Goal: Find contact information: Find contact information

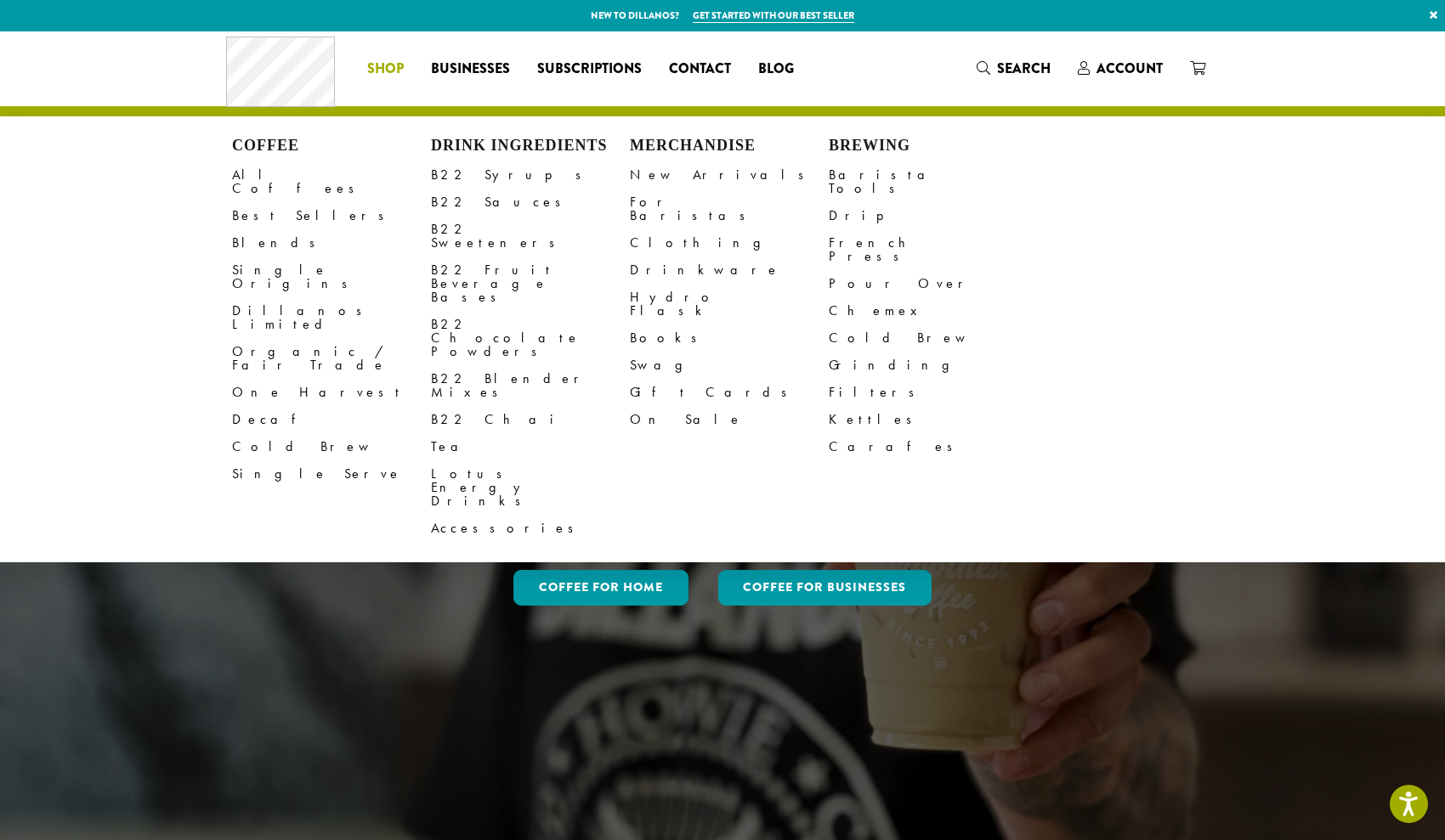
click at [378, 66] on span "Shop" at bounding box center [385, 70] width 37 height 21
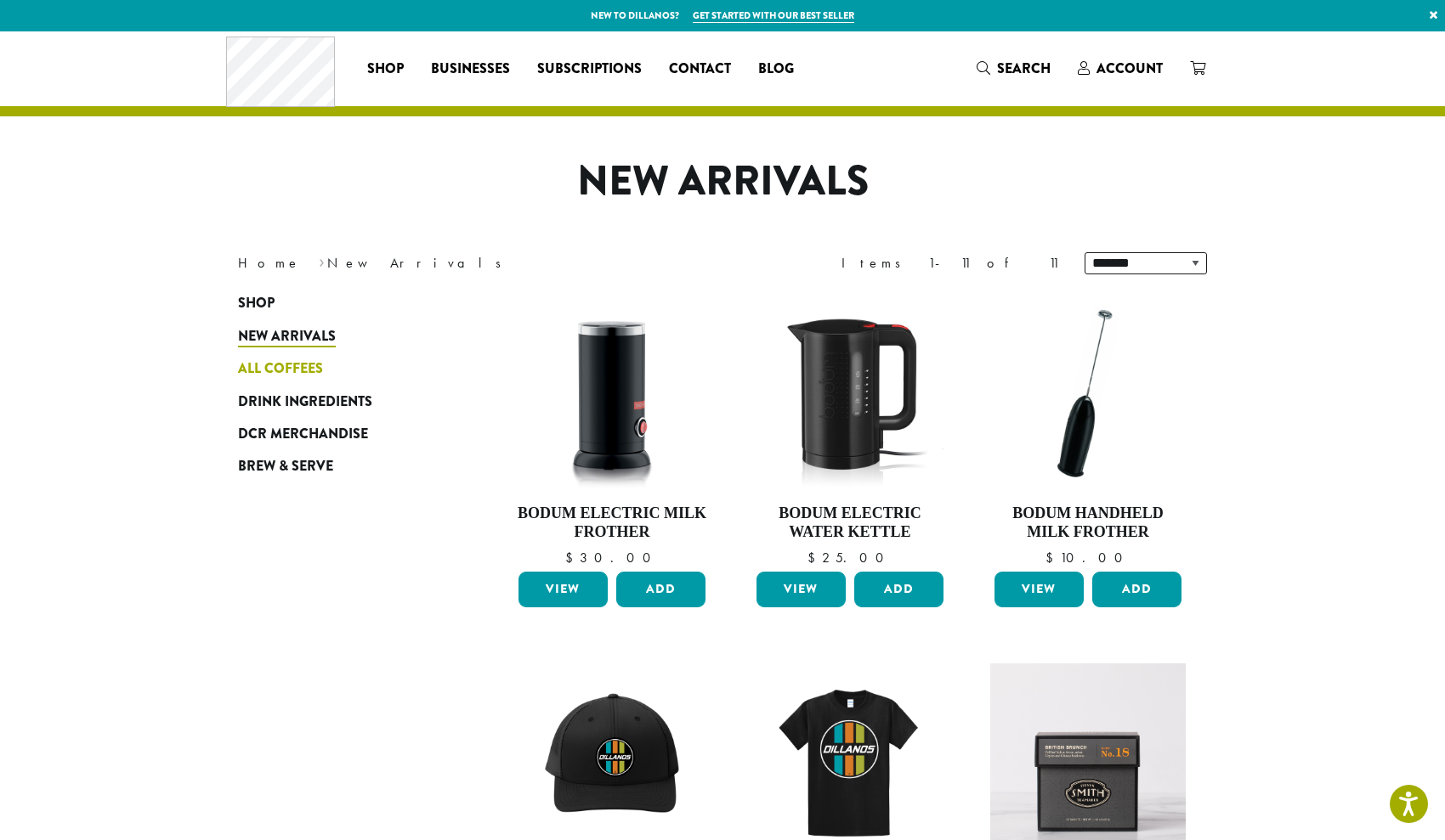
click at [286, 365] on span "All Coffees" at bounding box center [281, 370] width 85 height 21
click at [272, 368] on span "All Coffees" at bounding box center [281, 370] width 85 height 21
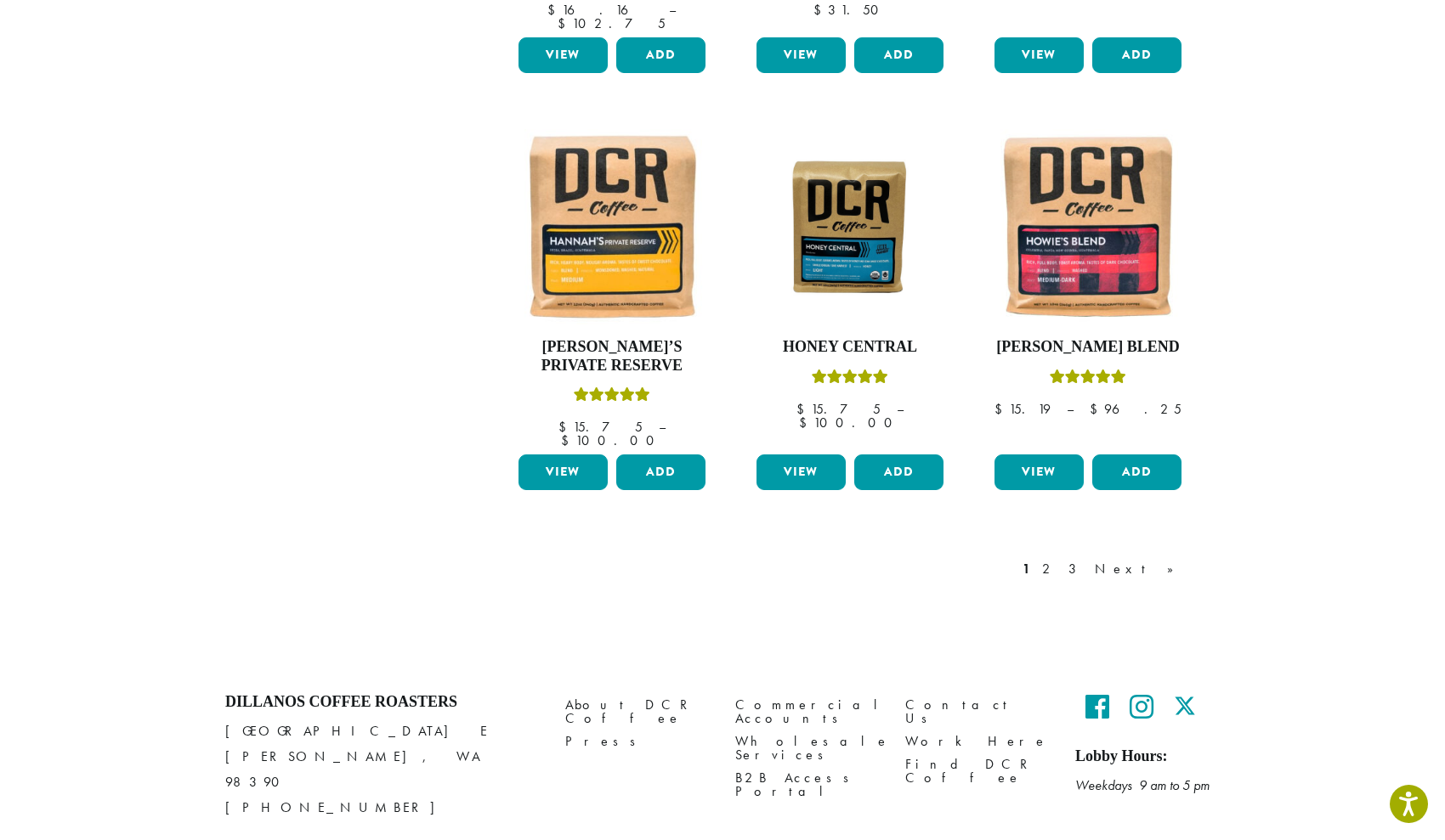
scroll to position [1349, 0]
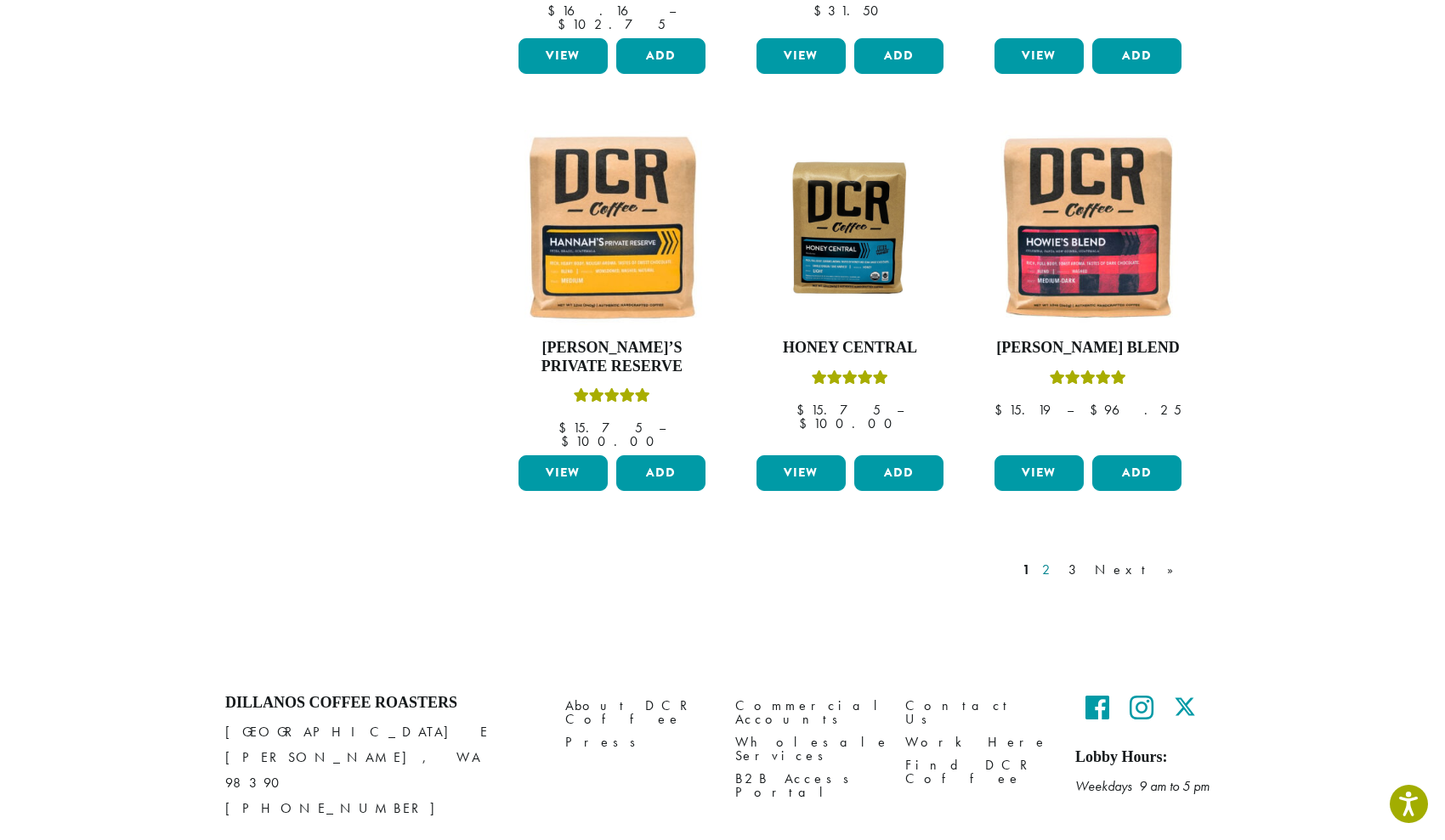
click at [1060, 560] on link "2" at bounding box center [1049, 570] width 21 height 20
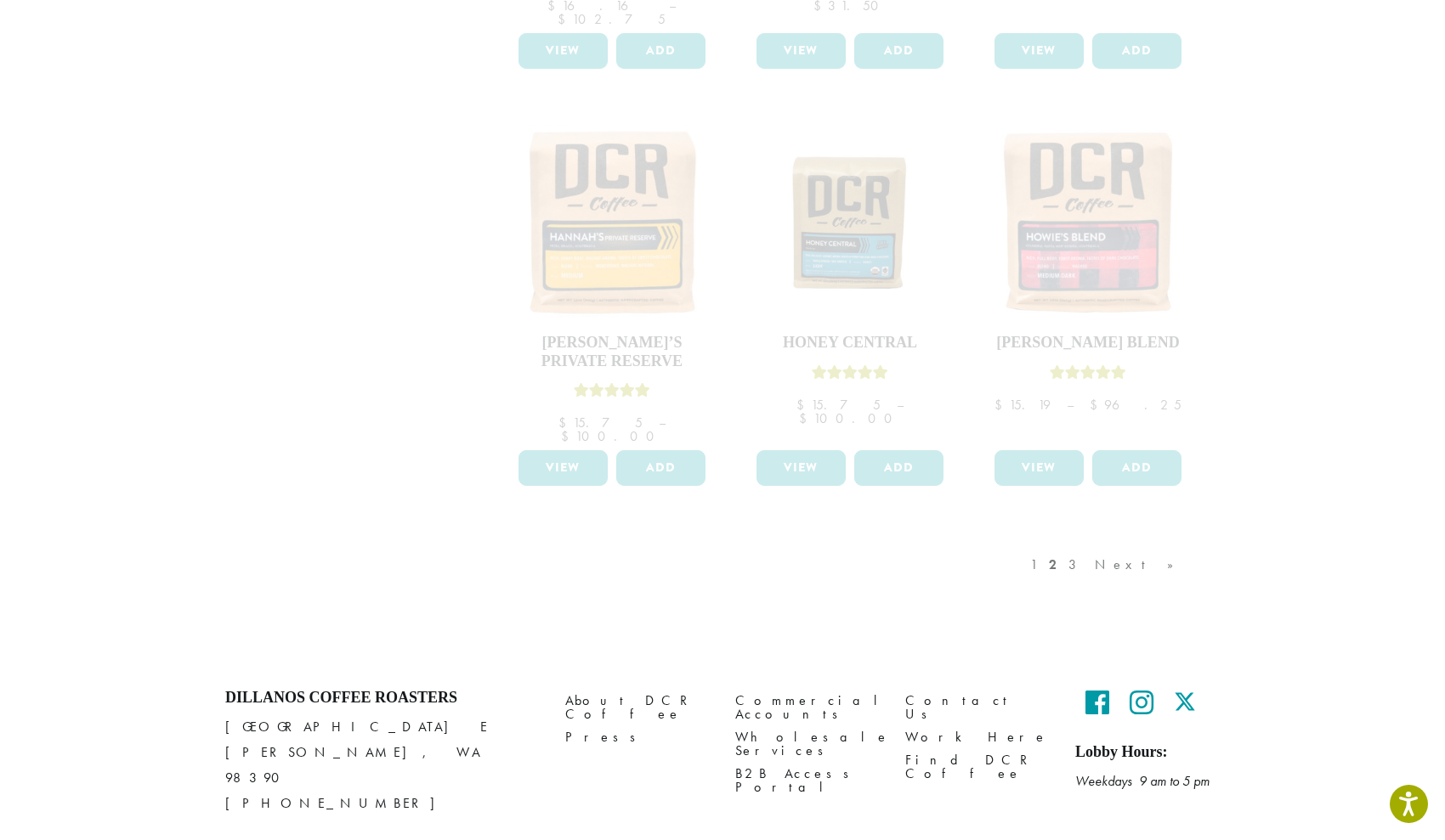
scroll to position [1349, 0]
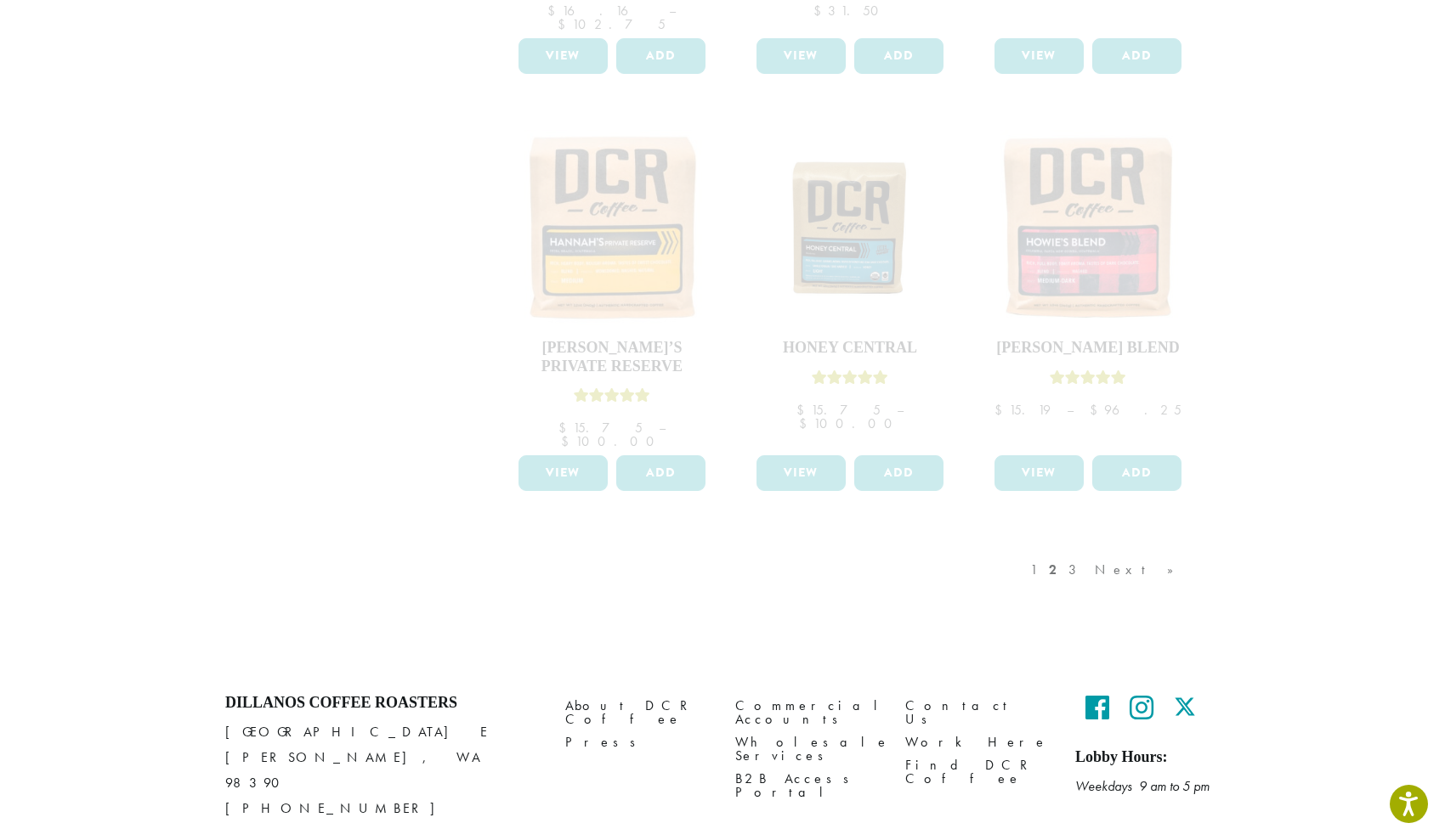
click at [1115, 547] on div "1 2 3 Next »" at bounding box center [1110, 586] width 167 height 80
click at [1170, 547] on div "1 2 3 Next »" at bounding box center [1110, 586] width 167 height 80
click at [918, 547] on div "1 2 3 Next »" at bounding box center [850, 586] width 714 height 80
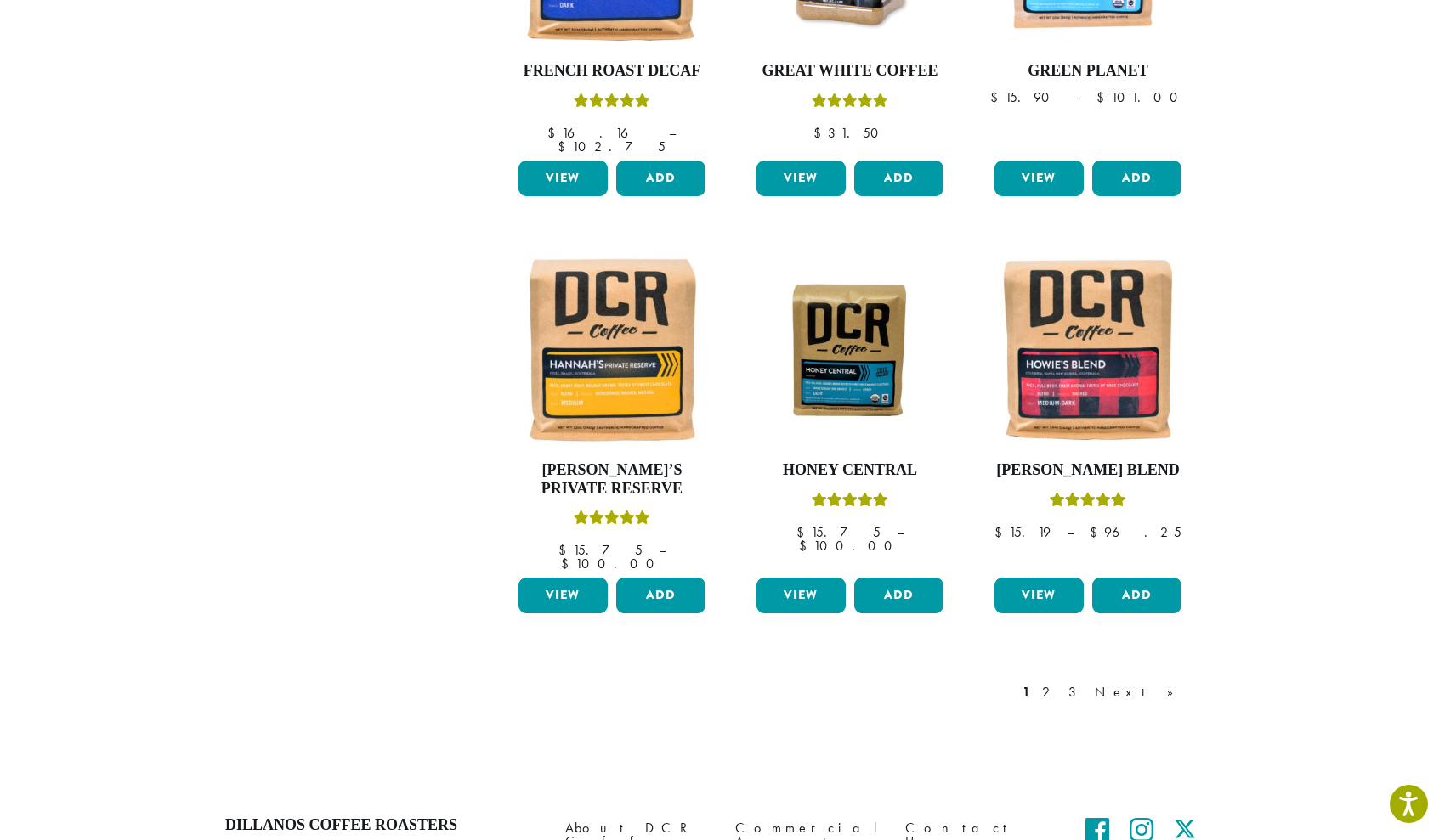
scroll to position [1236, 0]
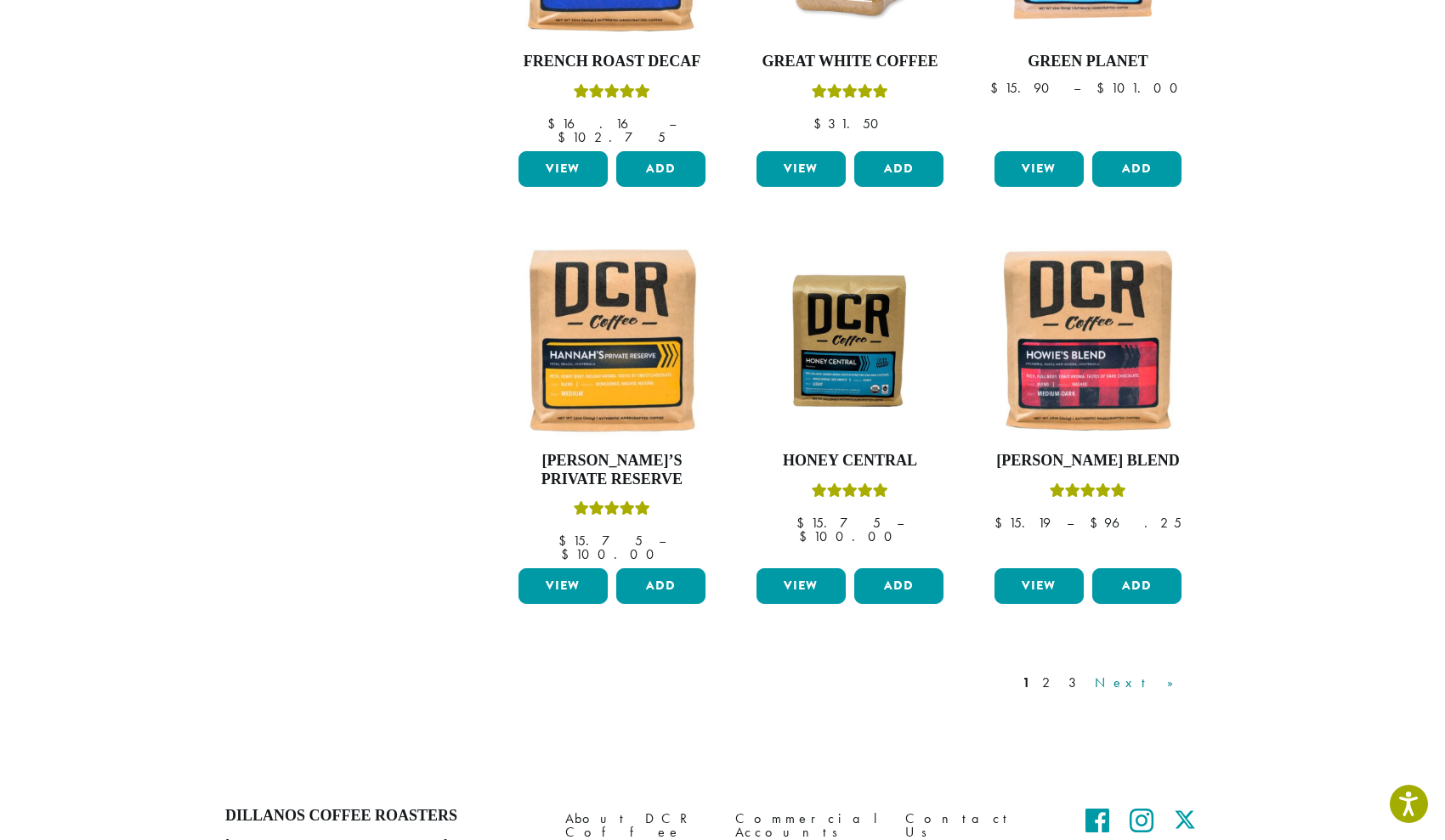
click at [1160, 673] on link "Next »" at bounding box center [1139, 682] width 98 height 20
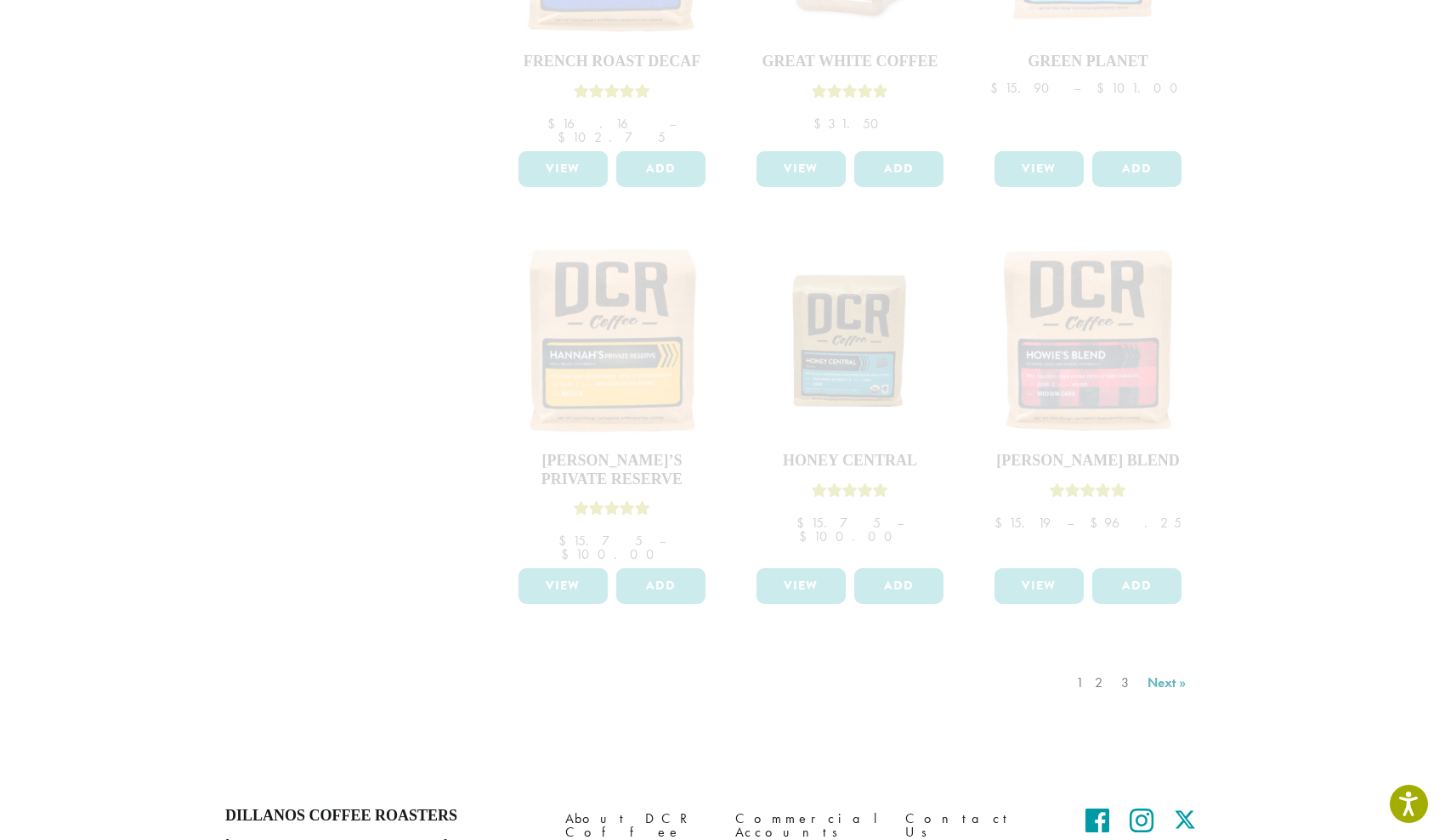
click at [1160, 660] on div "1 2 3 Next »" at bounding box center [1133, 700] width 122 height 80
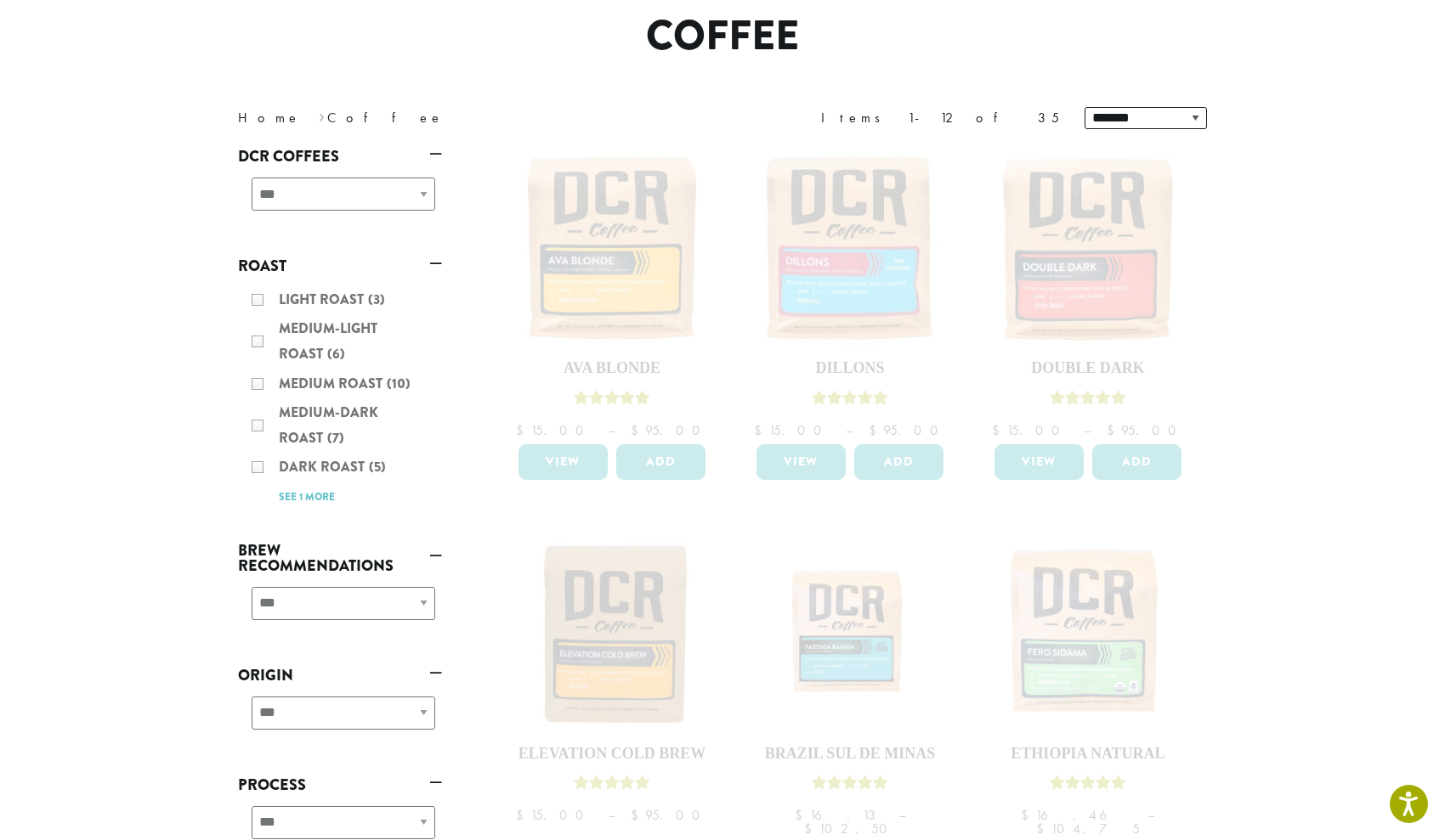
scroll to position [135, 0]
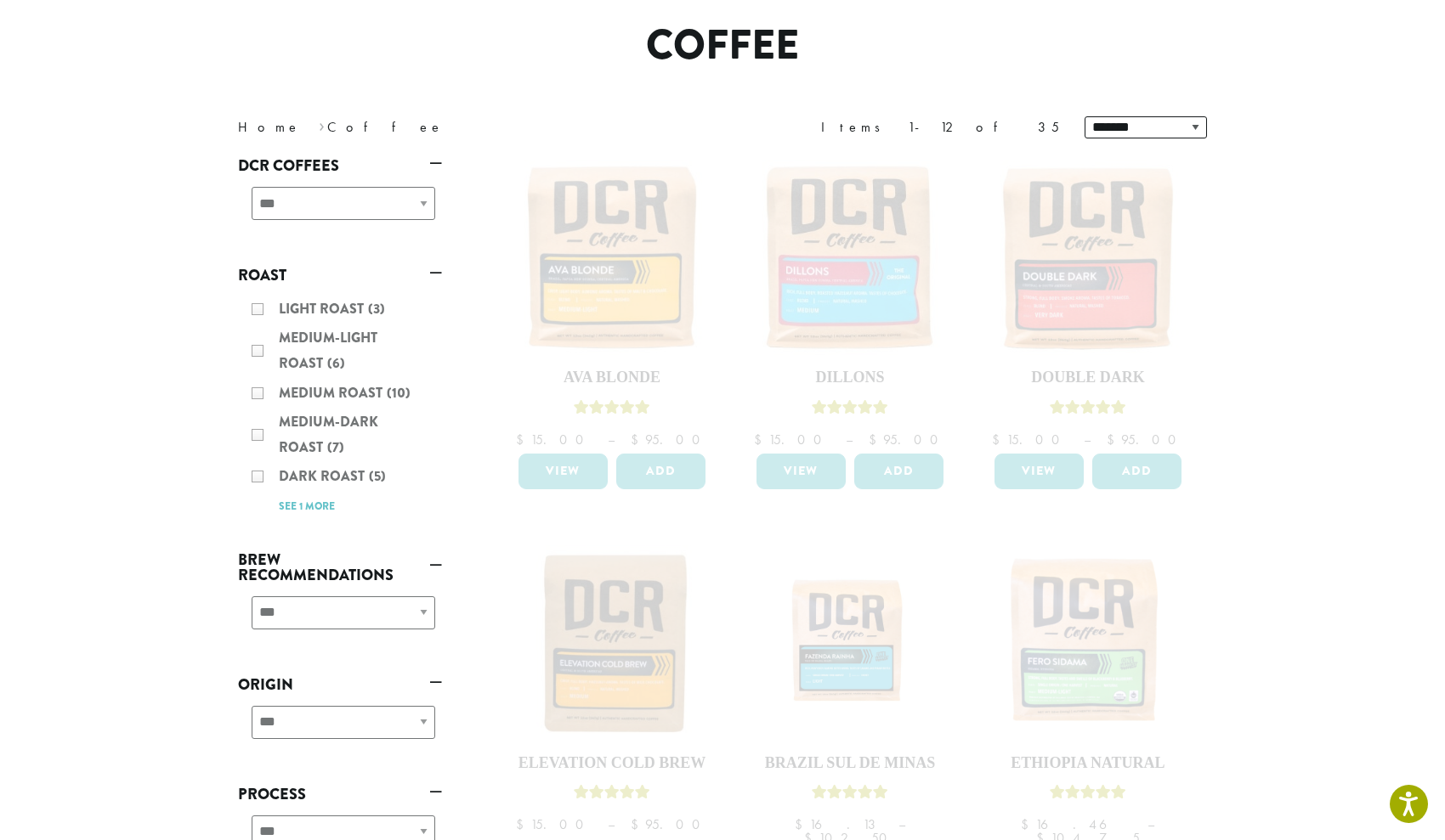
click at [255, 308] on div "Light Roast (3) Medium-Light Roast (6) Medium Roast (10) Medium-Dark Roast (7) …" at bounding box center [340, 406] width 204 height 235
click at [379, 108] on div "**********" at bounding box center [722, 127] width 1020 height 47
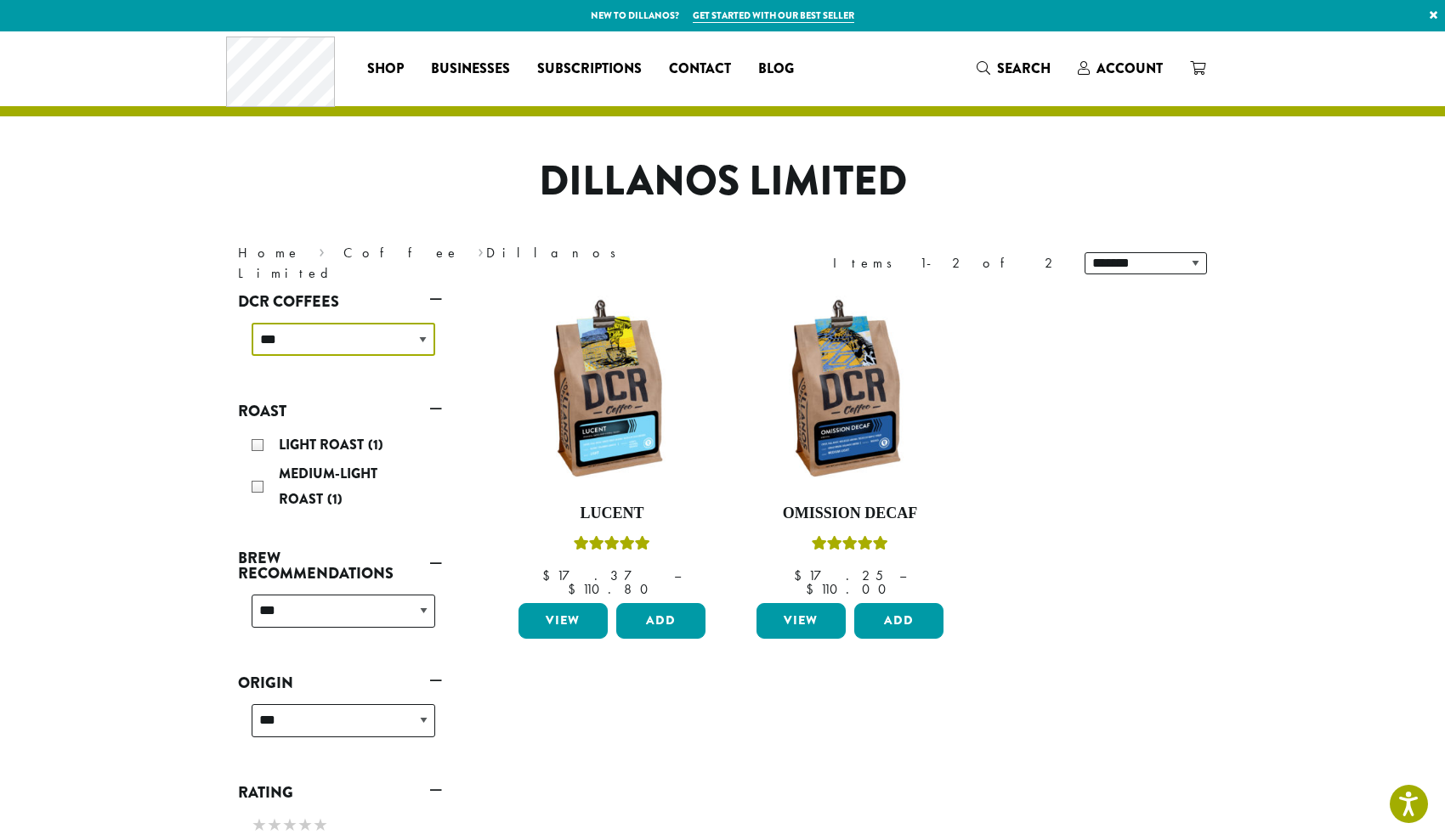
select select "**********"
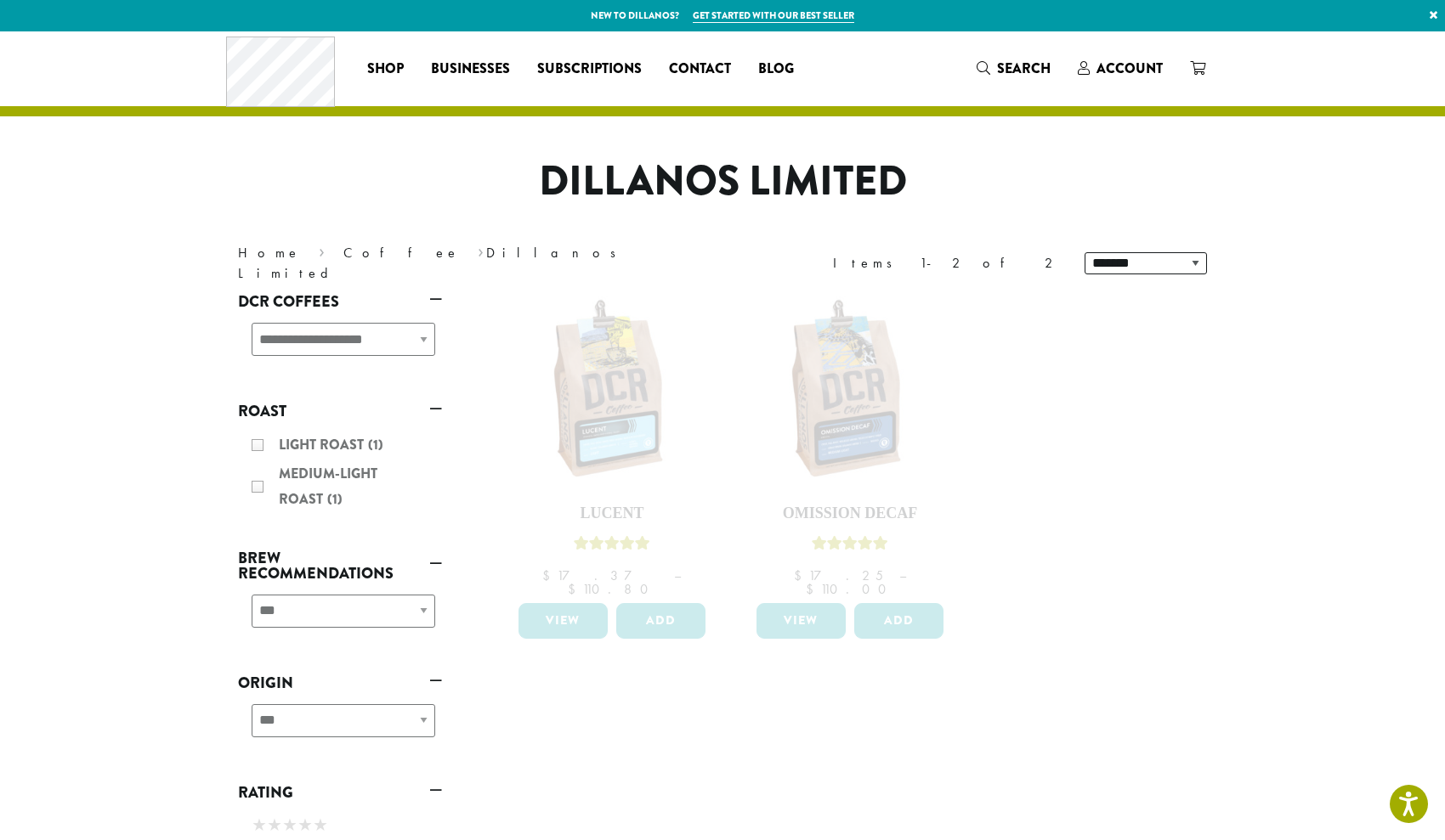
click at [569, 258] on nav "Home › Coffee › Dillanos Limited" at bounding box center [467, 263] width 459 height 41
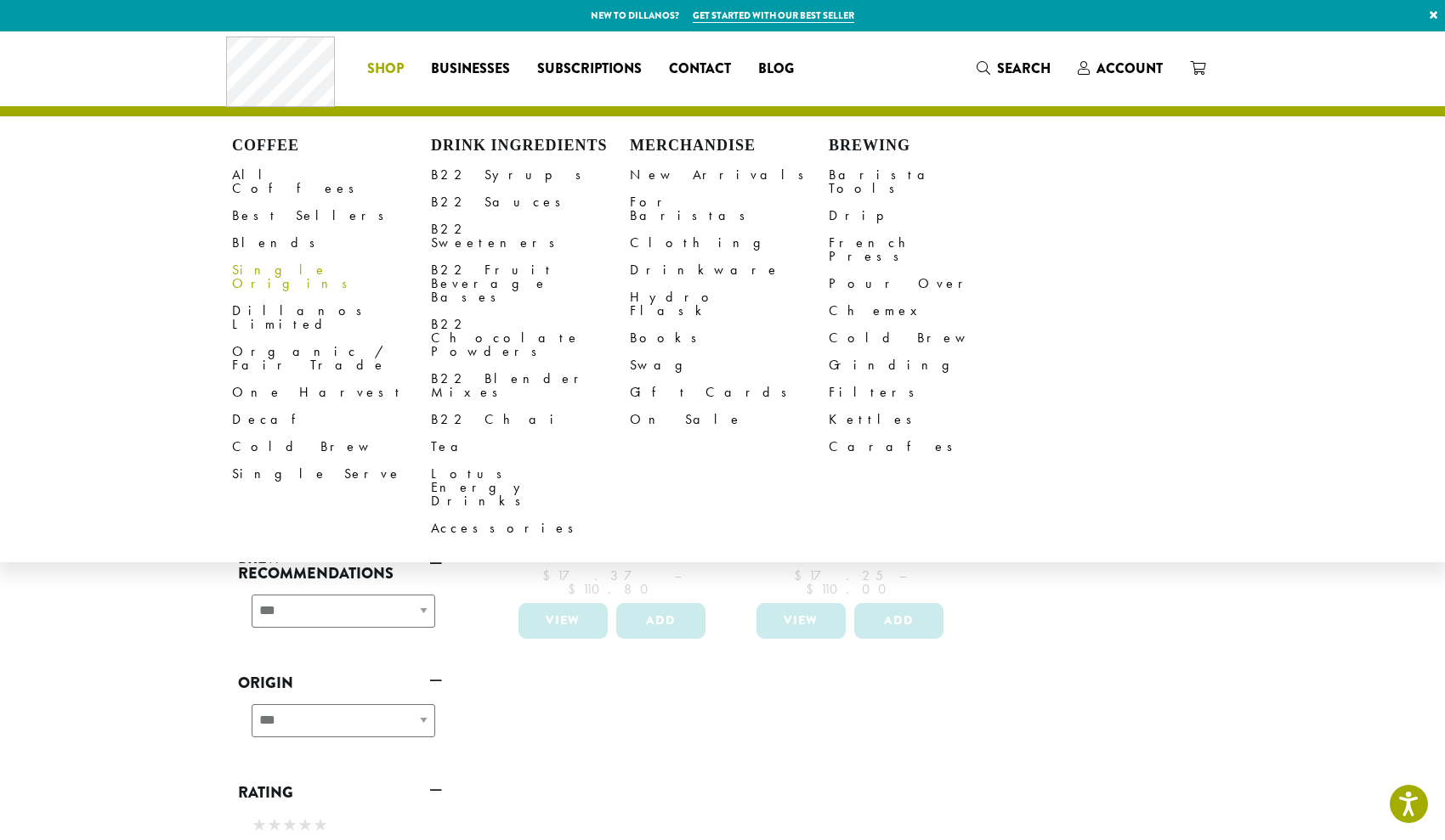
click at [260, 256] on link "Single Origins" at bounding box center [331, 277] width 198 height 41
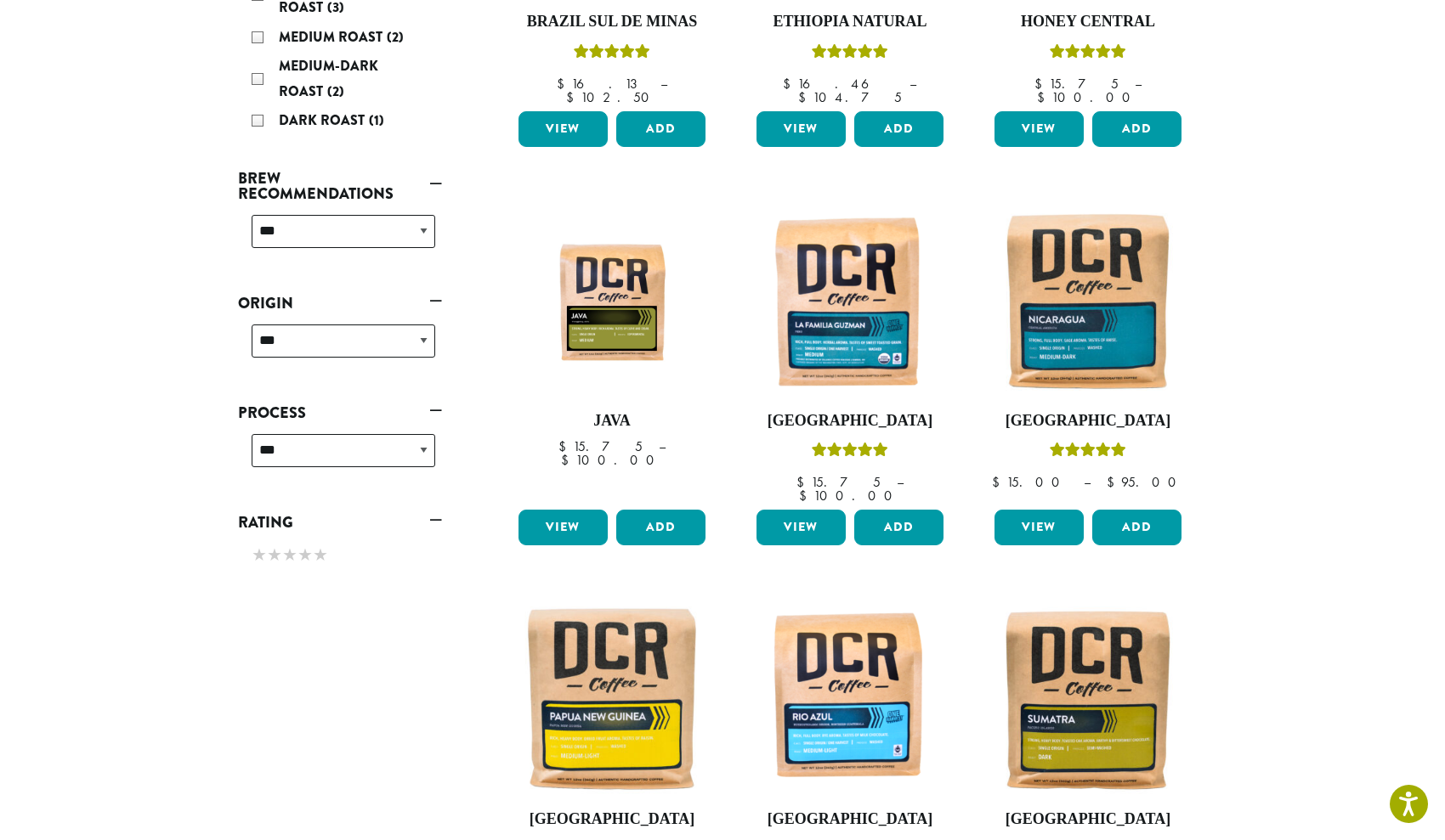
scroll to position [491, 0]
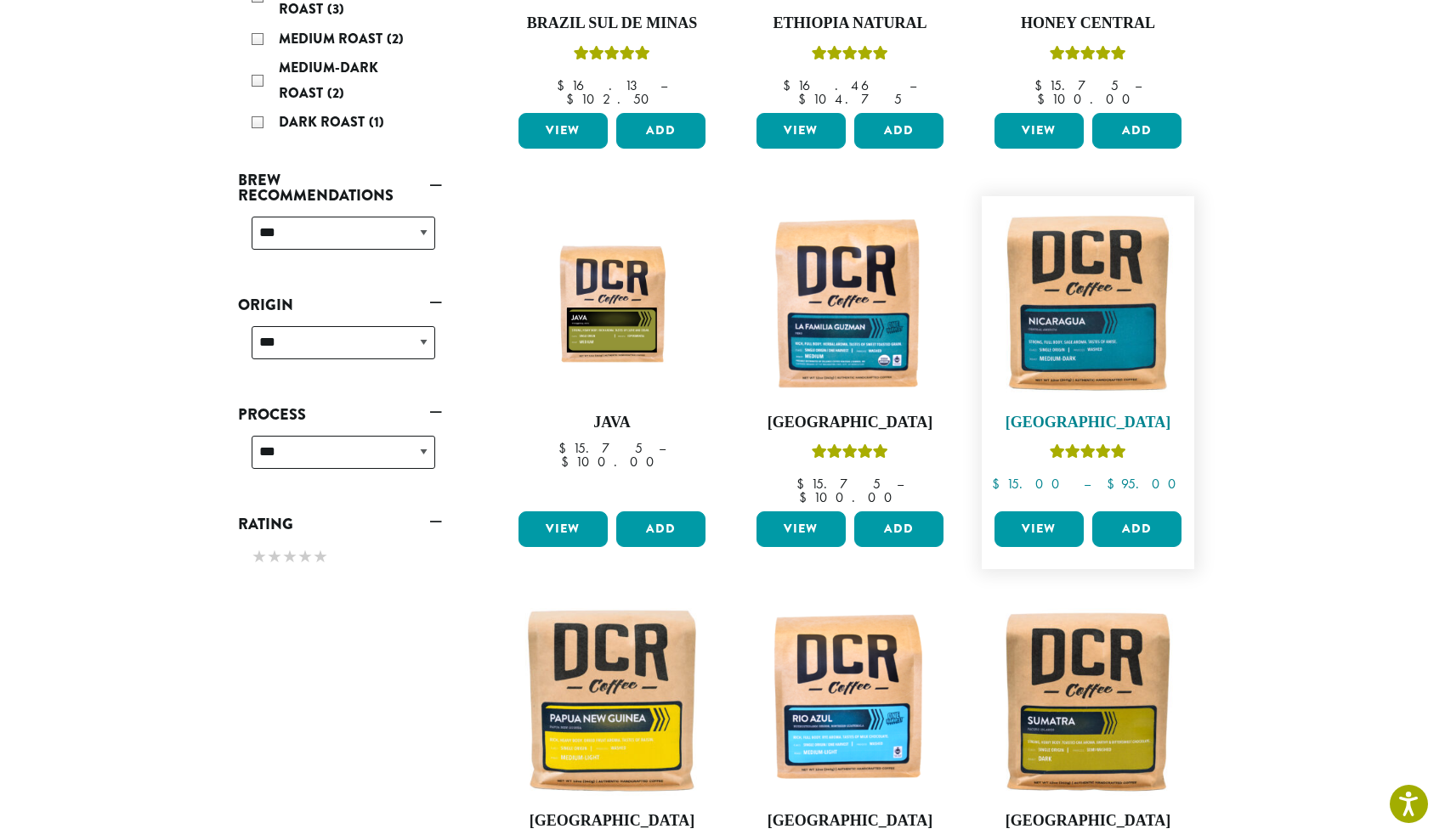
click at [1090, 296] on img at bounding box center [1088, 303] width 196 height 195
click at [1063, 512] on link "View" at bounding box center [1039, 529] width 89 height 36
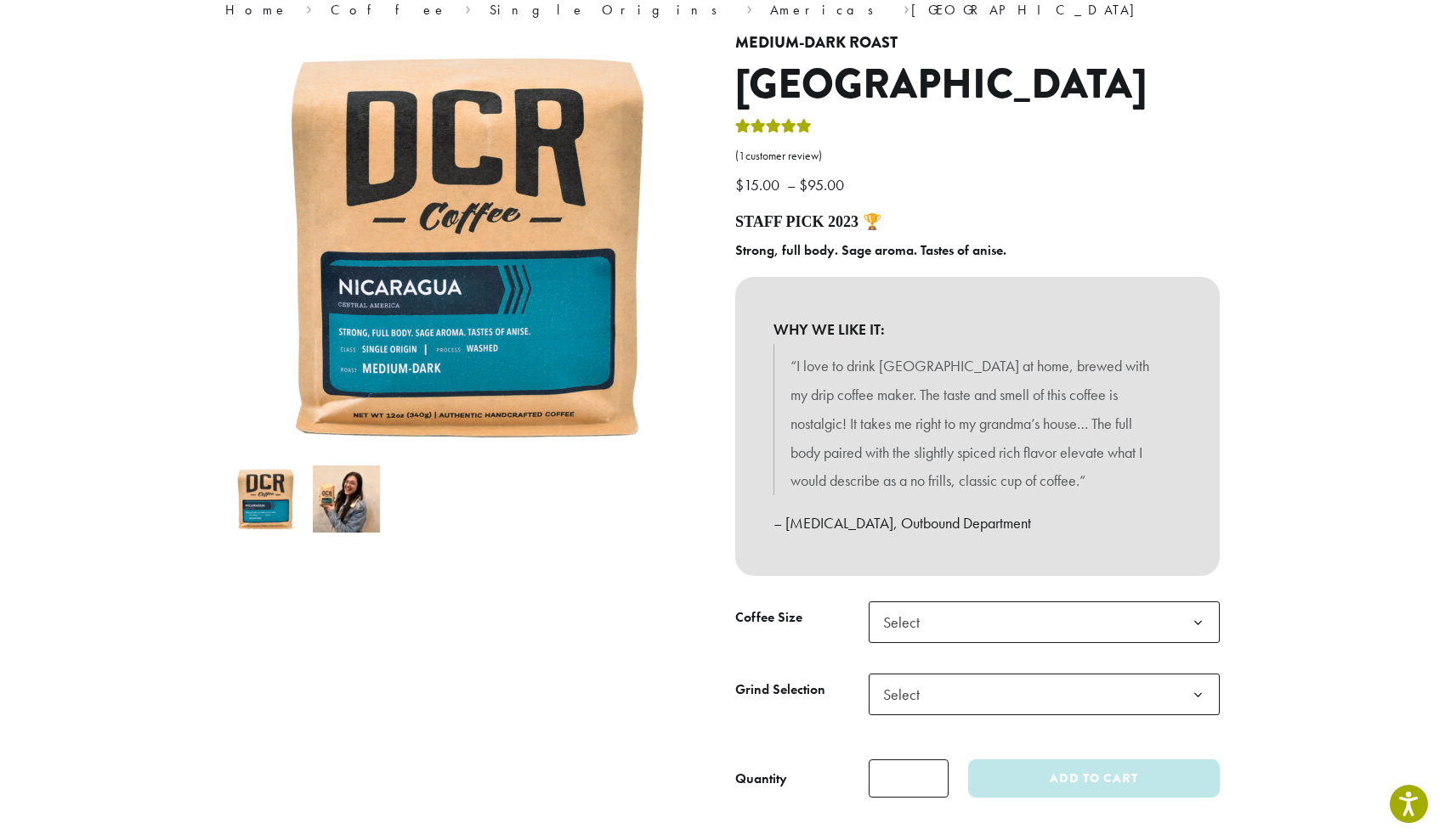
scroll to position [166, 0]
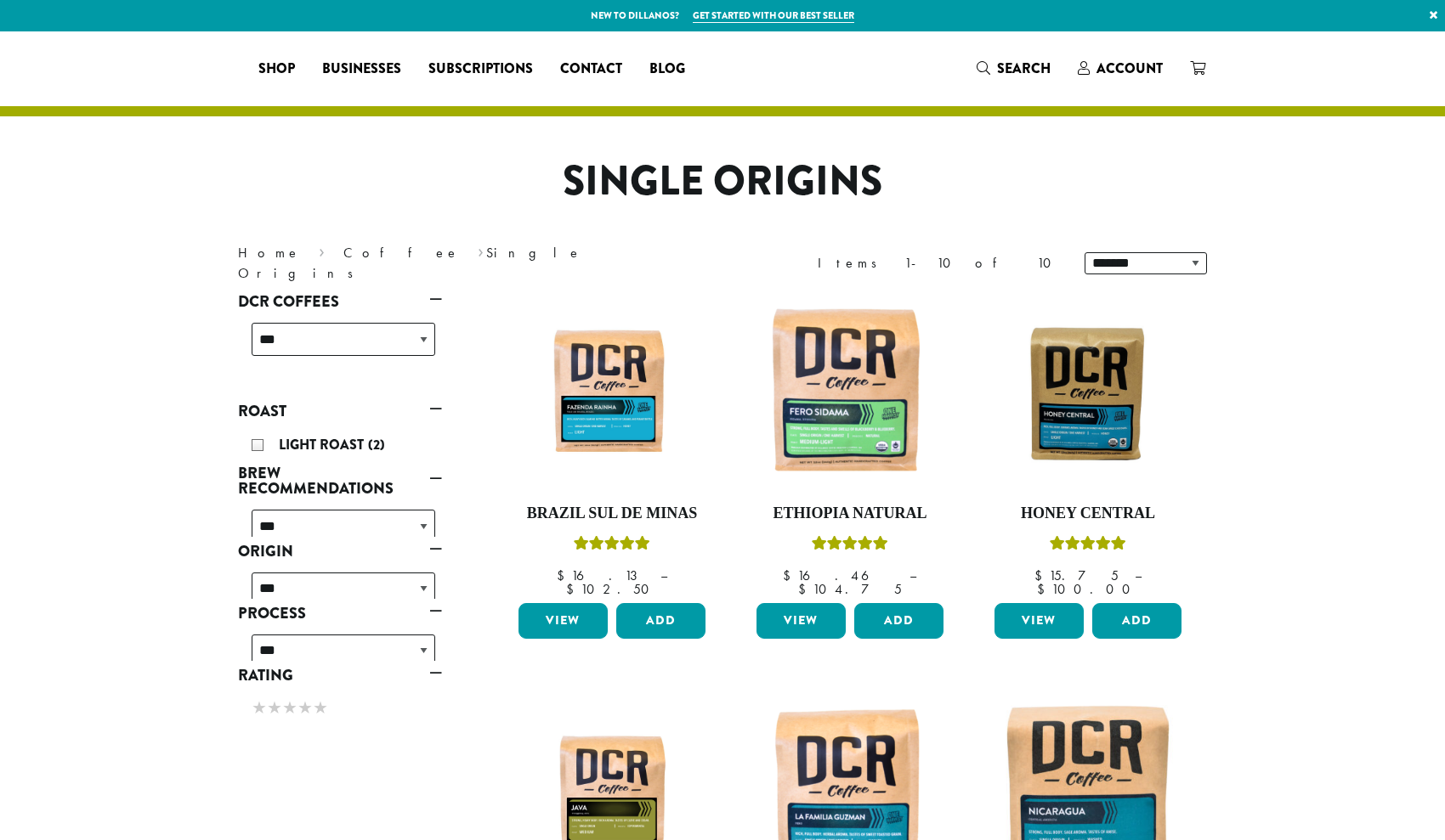
scroll to position [491, 0]
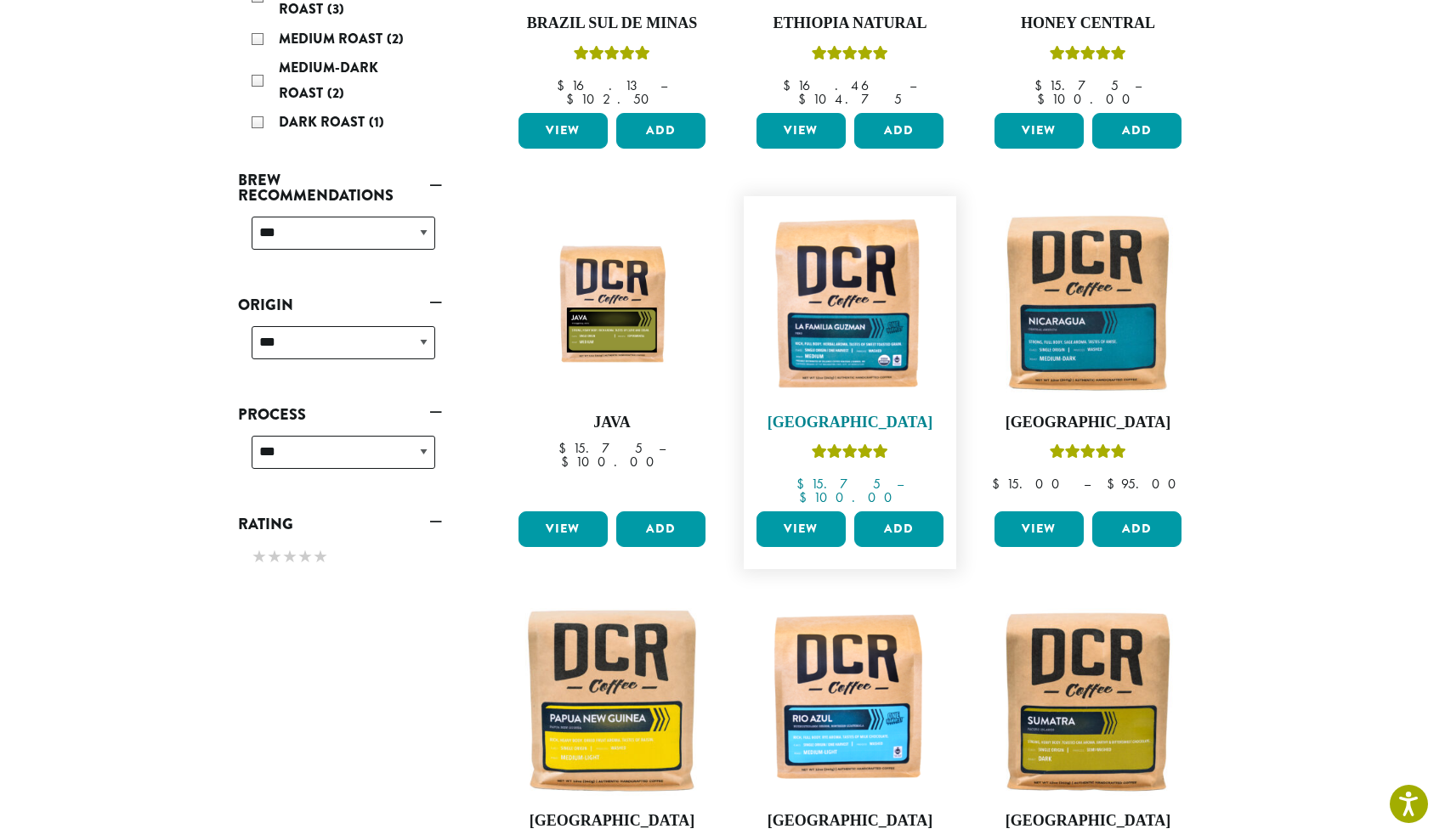
click at [849, 321] on img at bounding box center [850, 303] width 196 height 195
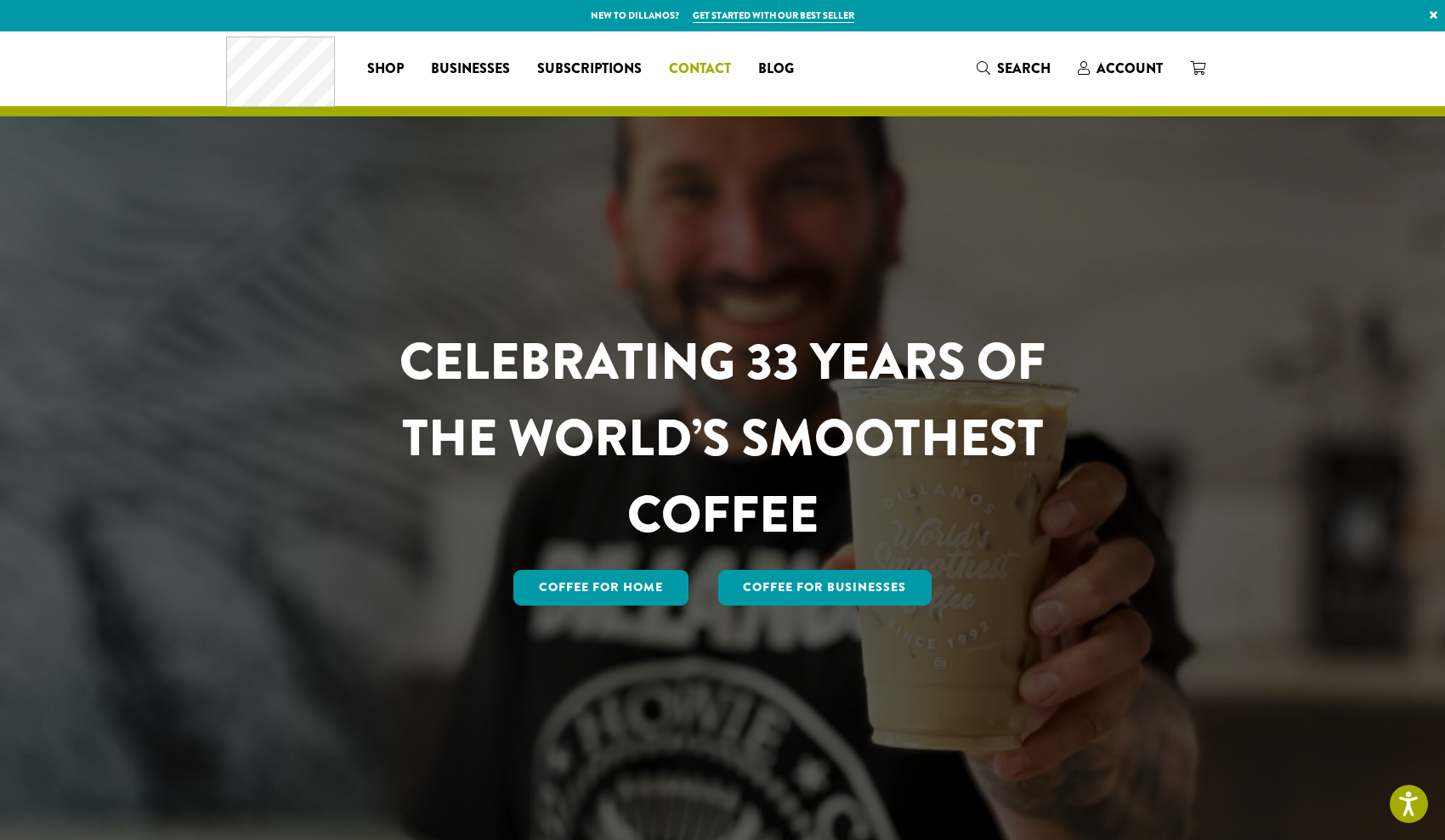
click at [705, 64] on span "Contact" at bounding box center [700, 70] width 62 height 21
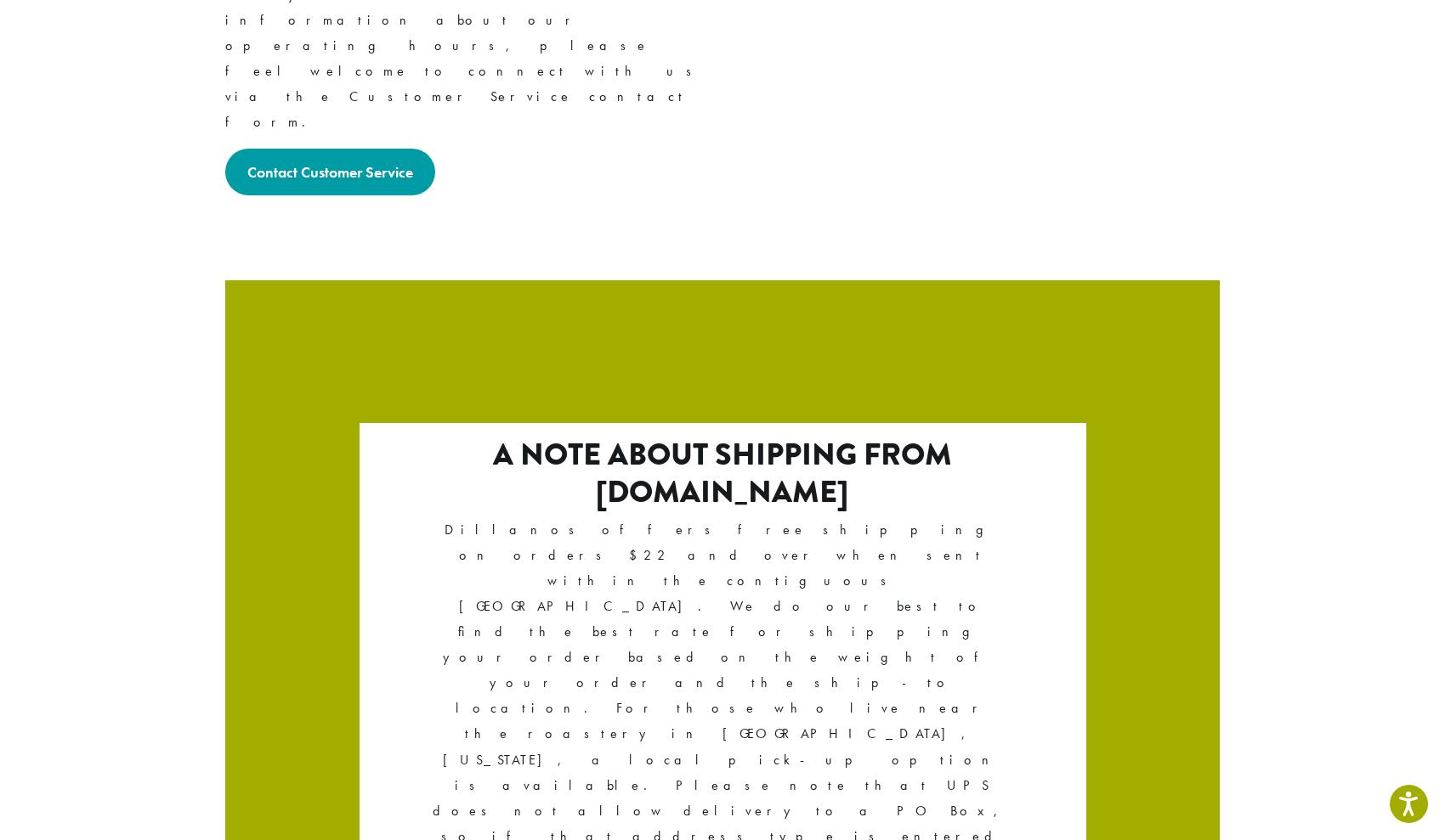
scroll to position [2748, 0]
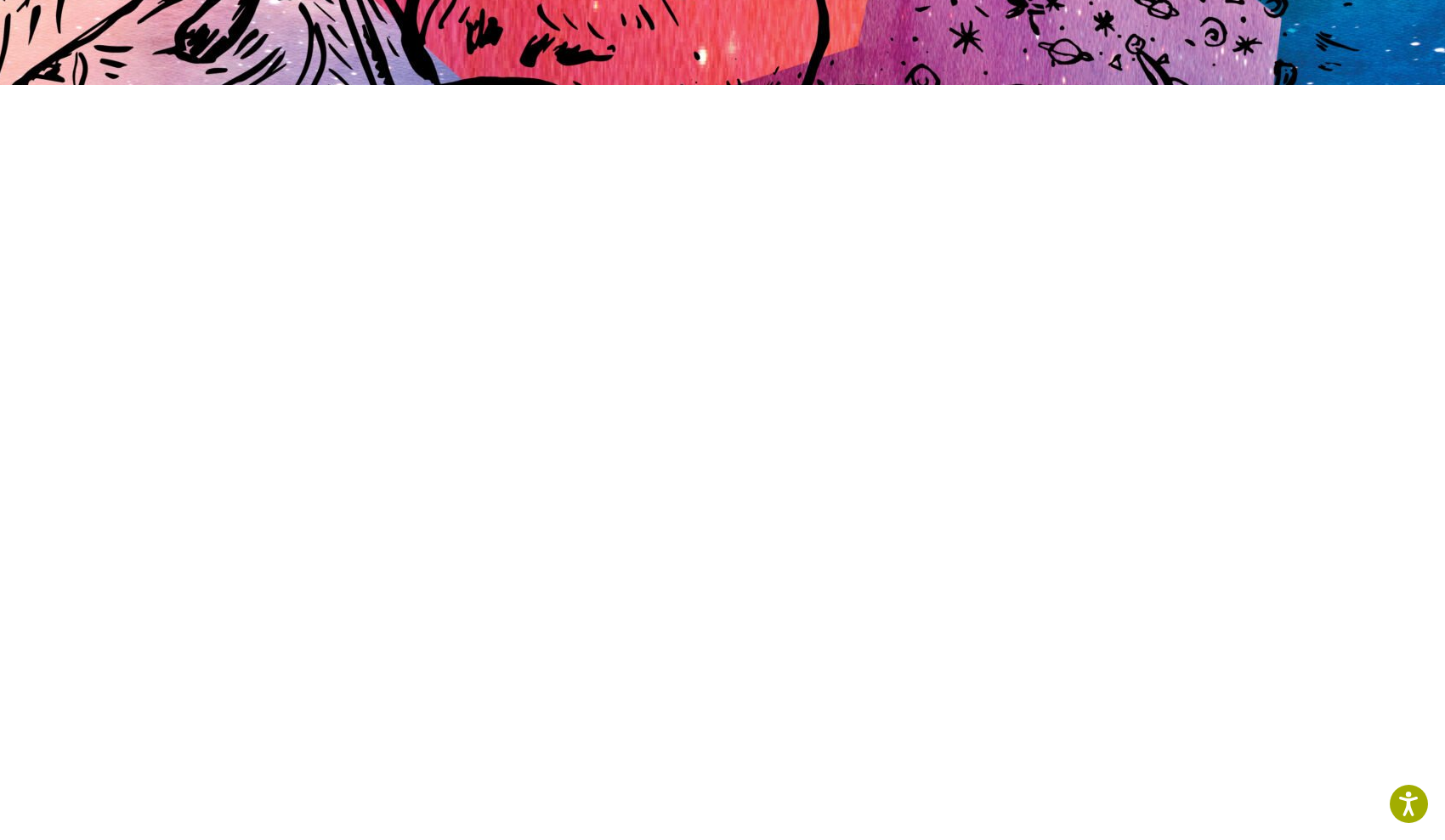
scroll to position [417, 0]
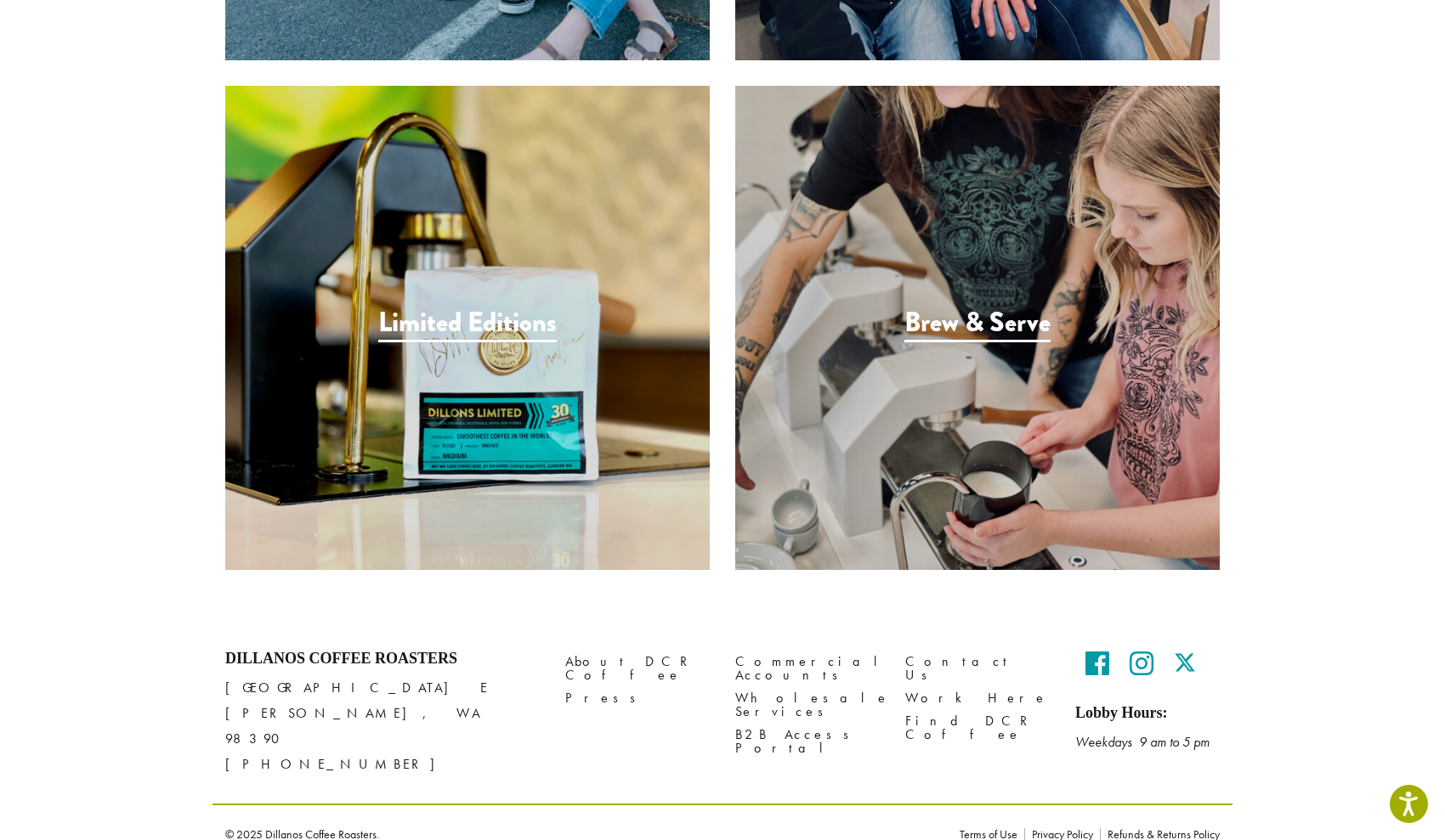
scroll to position [2166, 0]
